Goal: Information Seeking & Learning: Learn about a topic

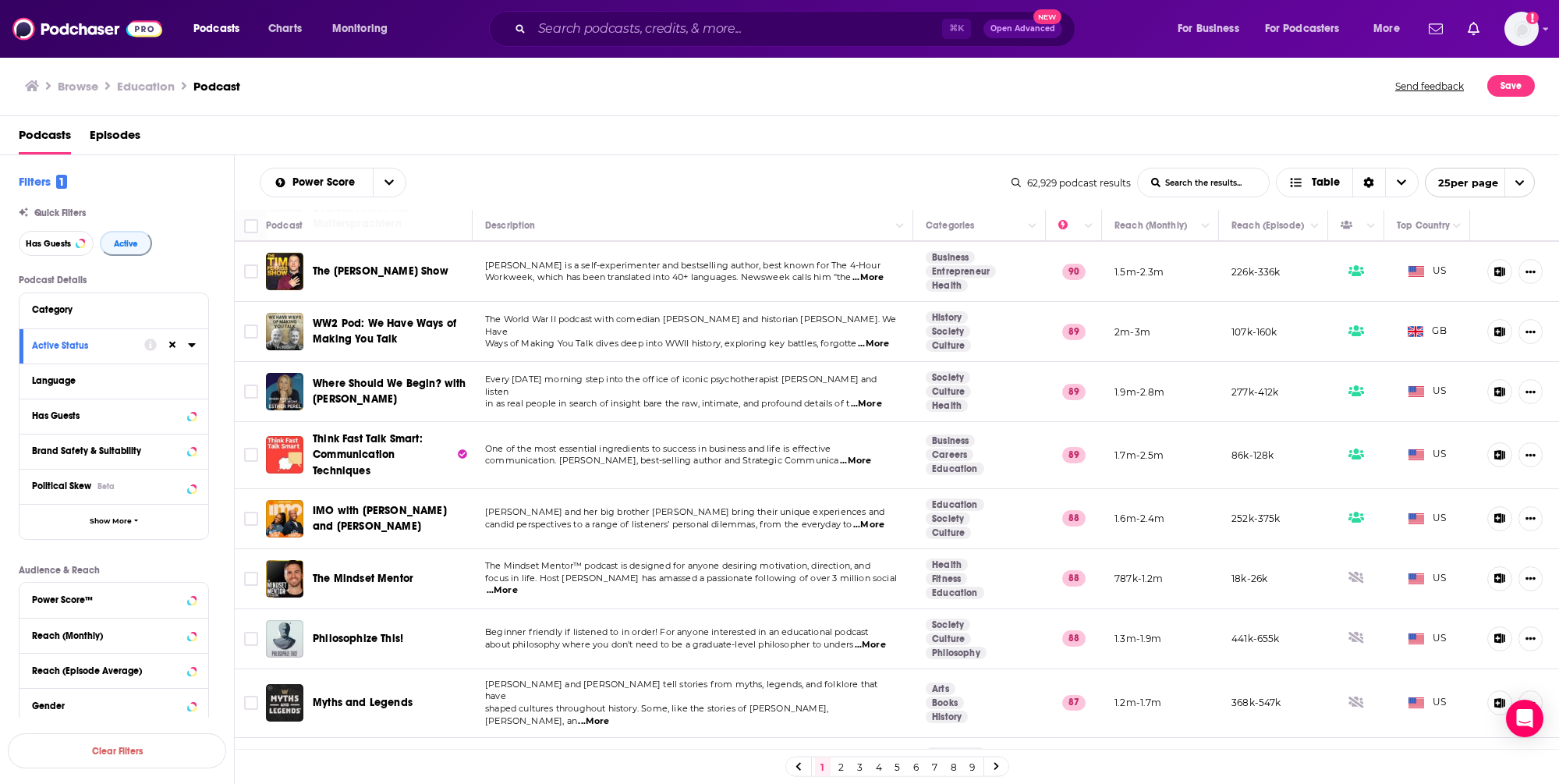
scroll to position [1009, 0]
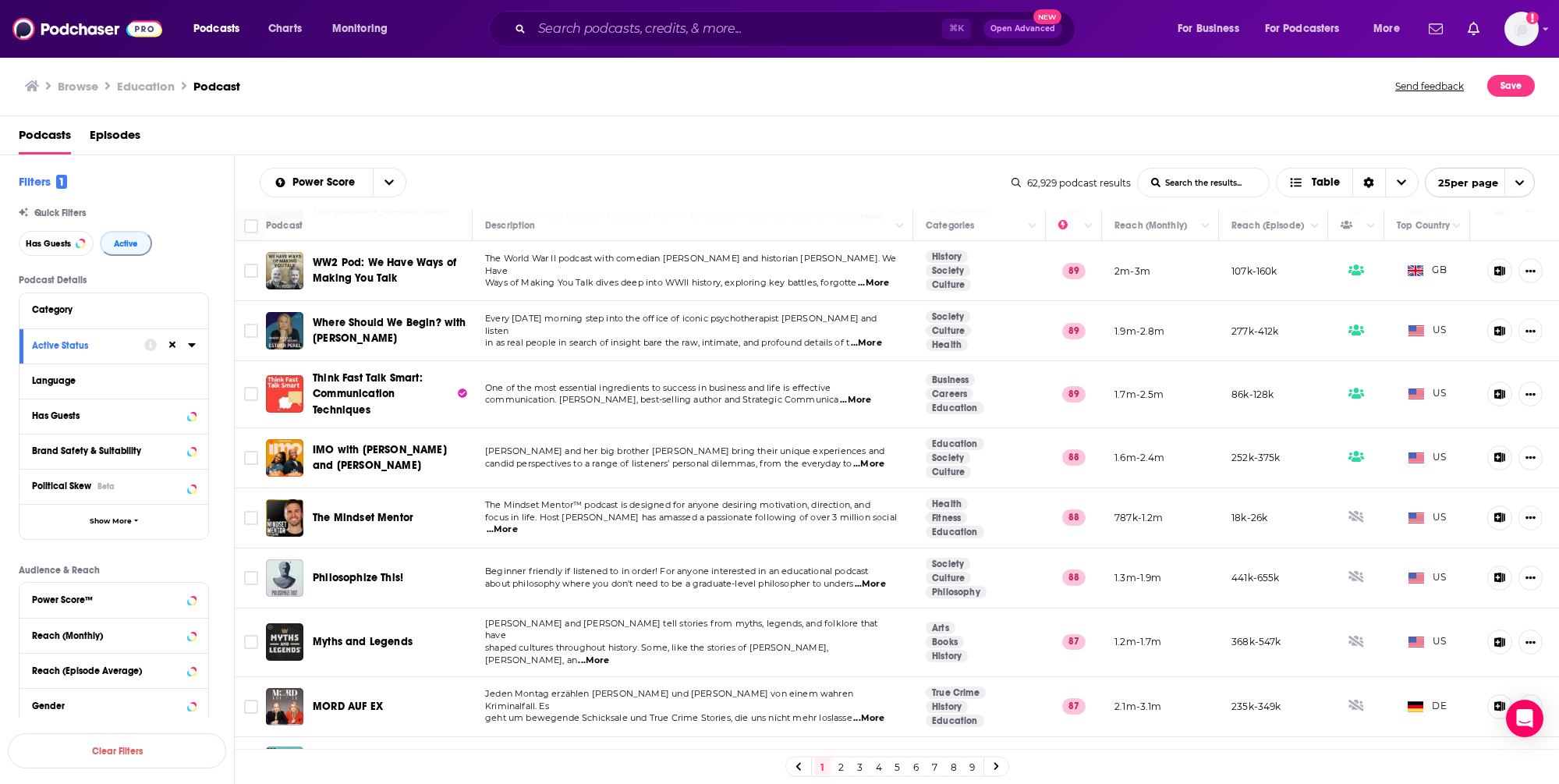
drag, startPoint x: 883, startPoint y: 766, endPoint x: 858, endPoint y: 751, distance: 29.2
click at [883, 766] on link "4" at bounding box center [878, 766] width 15 height 19
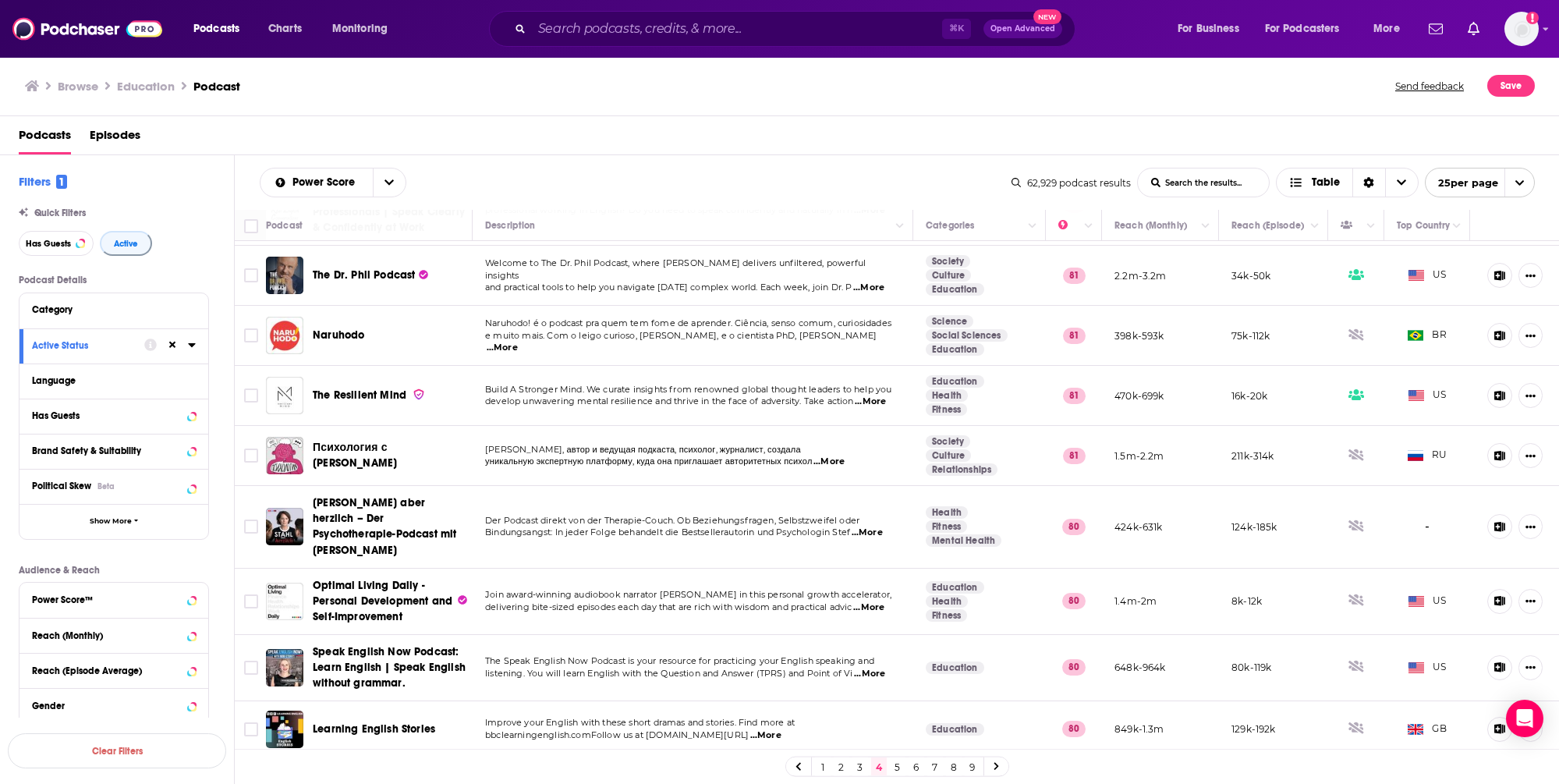
scroll to position [1025, 0]
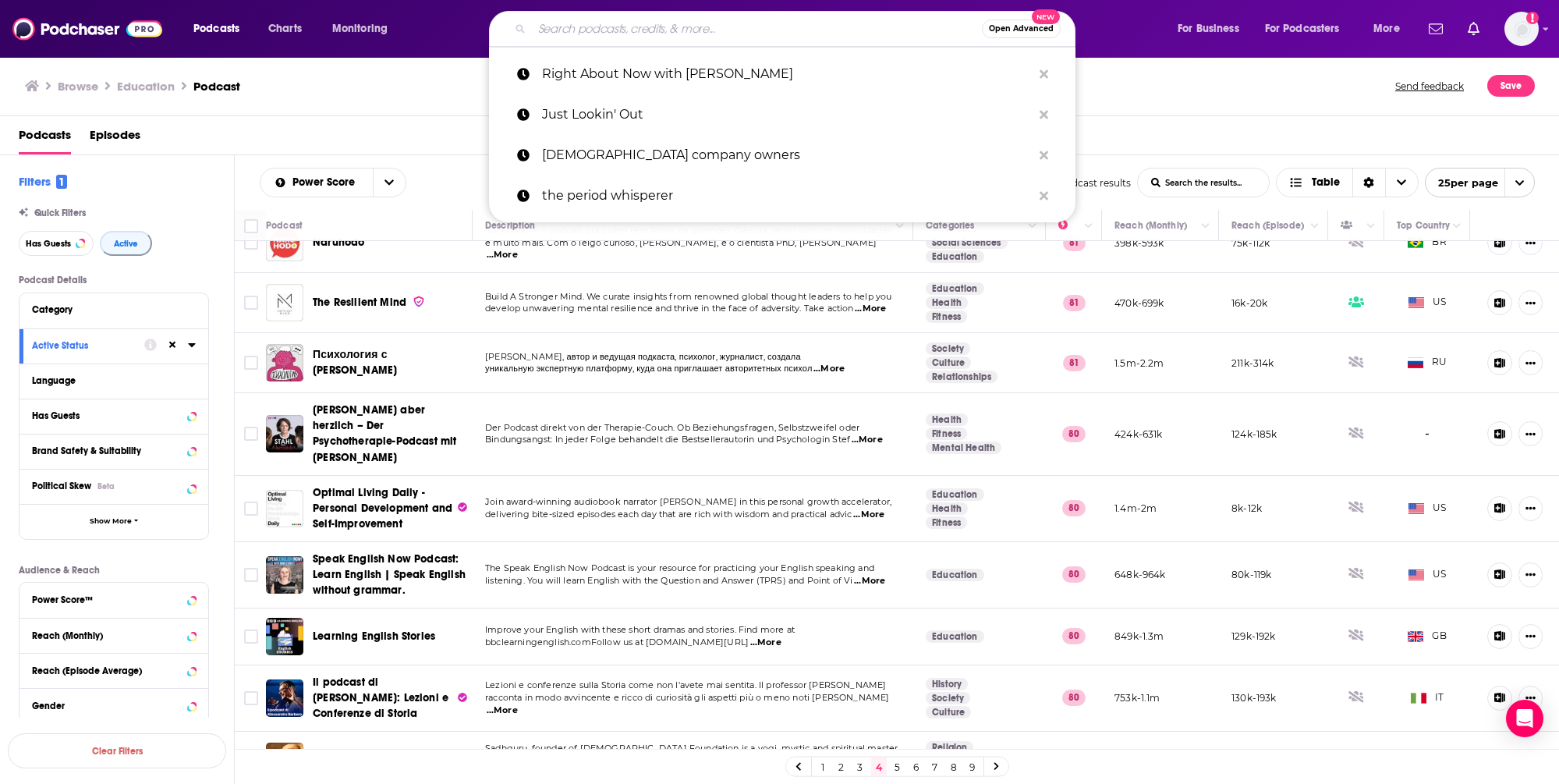
click at [664, 34] on input "Search podcasts, credits, & more..." at bounding box center [757, 29] width 450 height 25
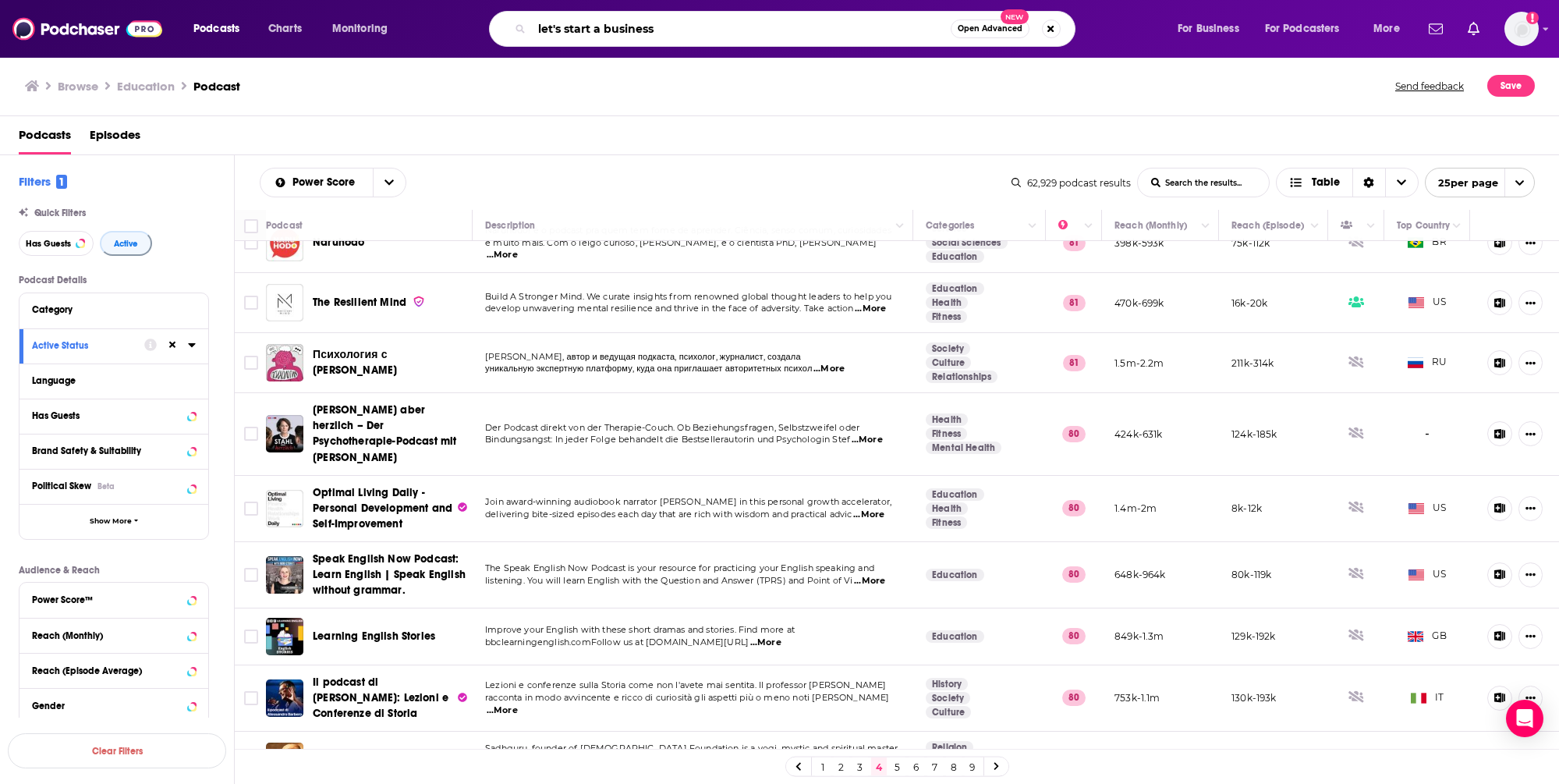
type input "let's start a business"
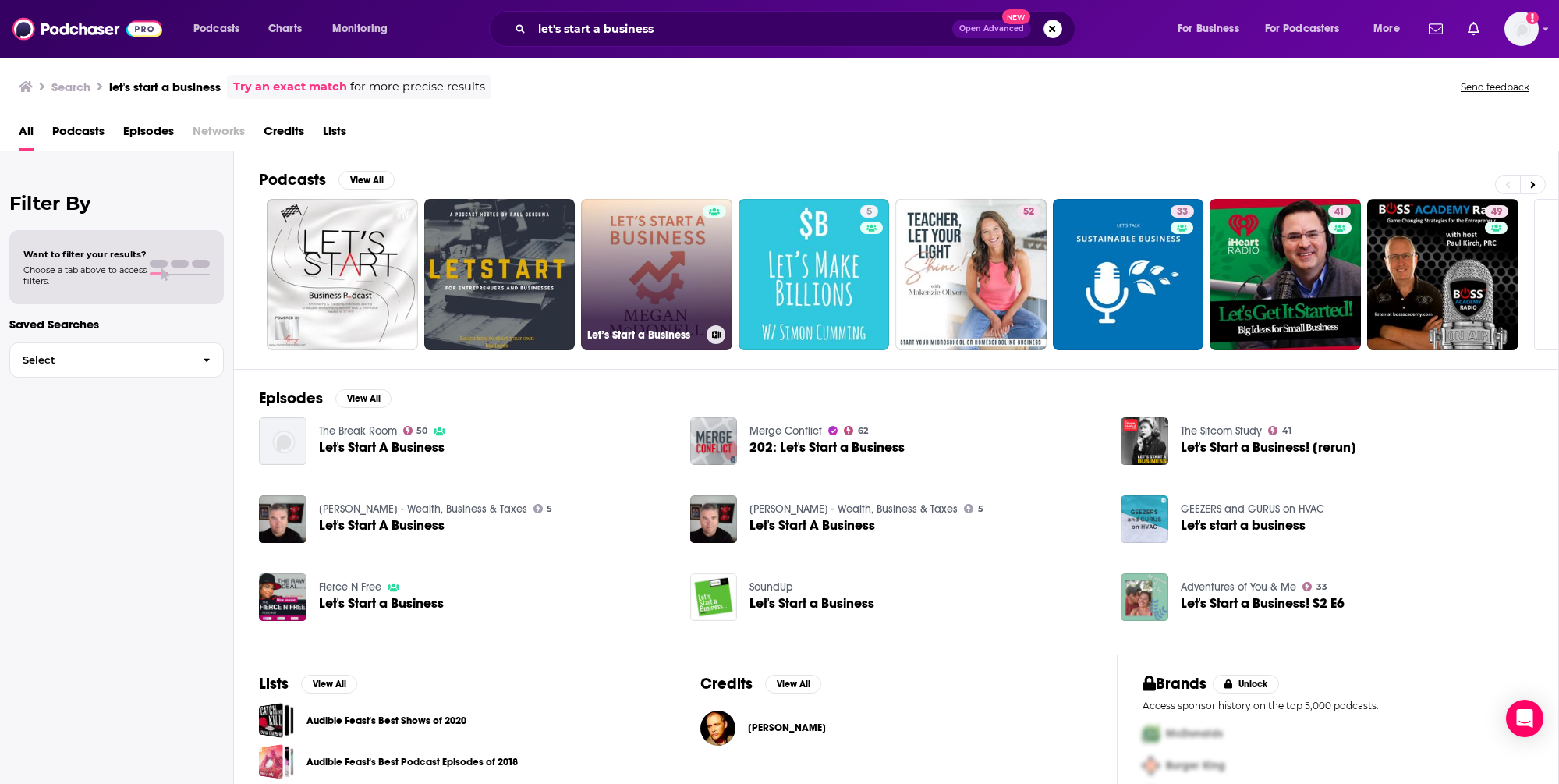
click at [669, 255] on link "Let’s Start a Business" at bounding box center [656, 274] width 151 height 151
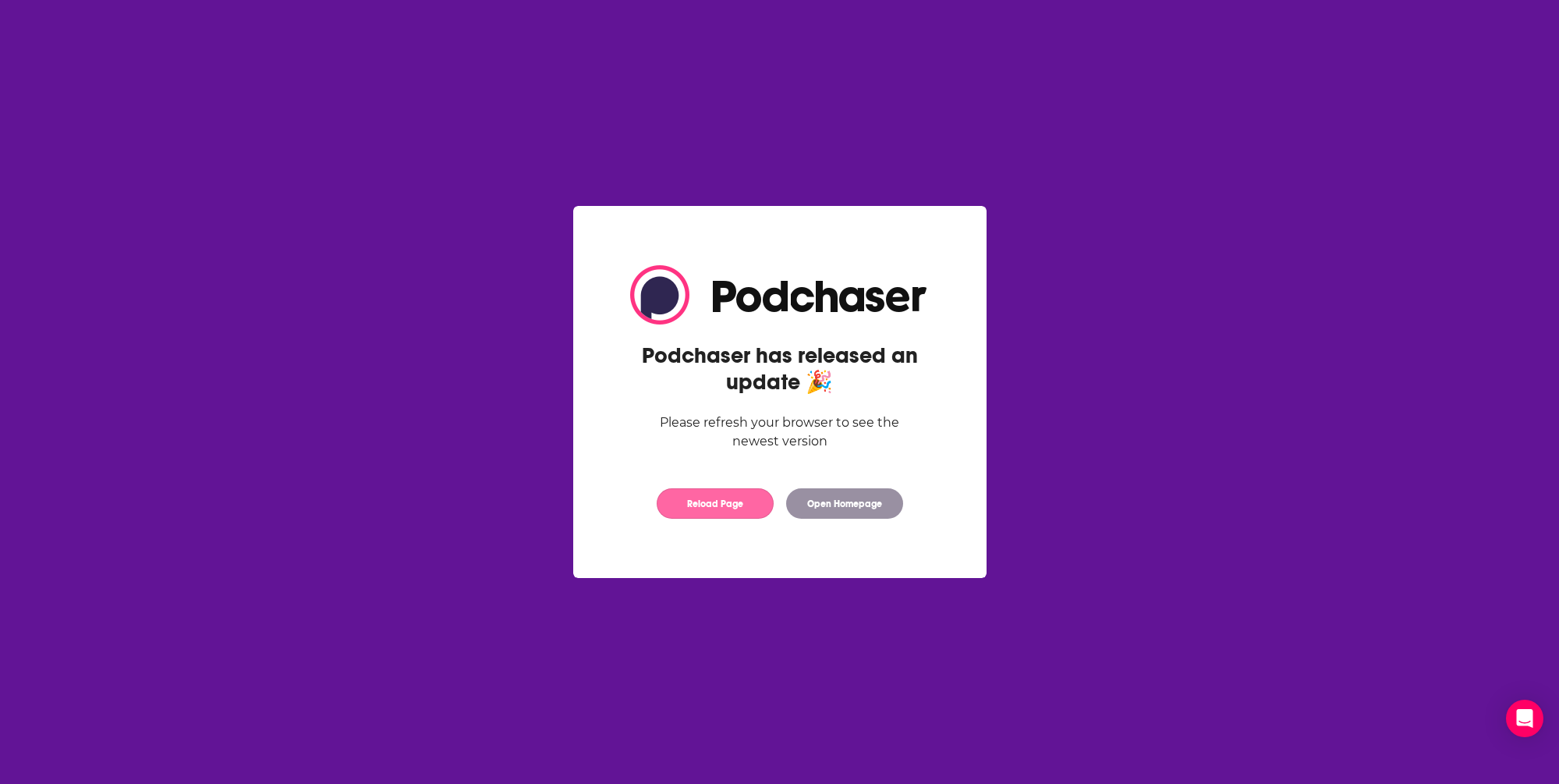
click at [734, 501] on button "Reload Page" at bounding box center [714, 504] width 117 height 31
